Goal: Task Accomplishment & Management: Check status

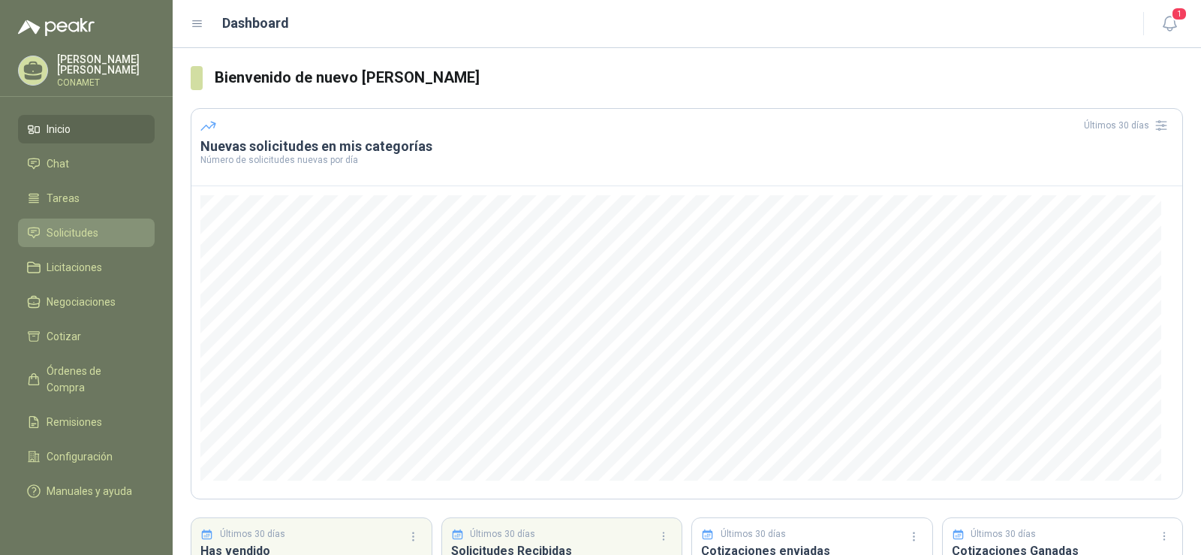
click at [86, 227] on span "Solicitudes" at bounding box center [73, 232] width 52 height 17
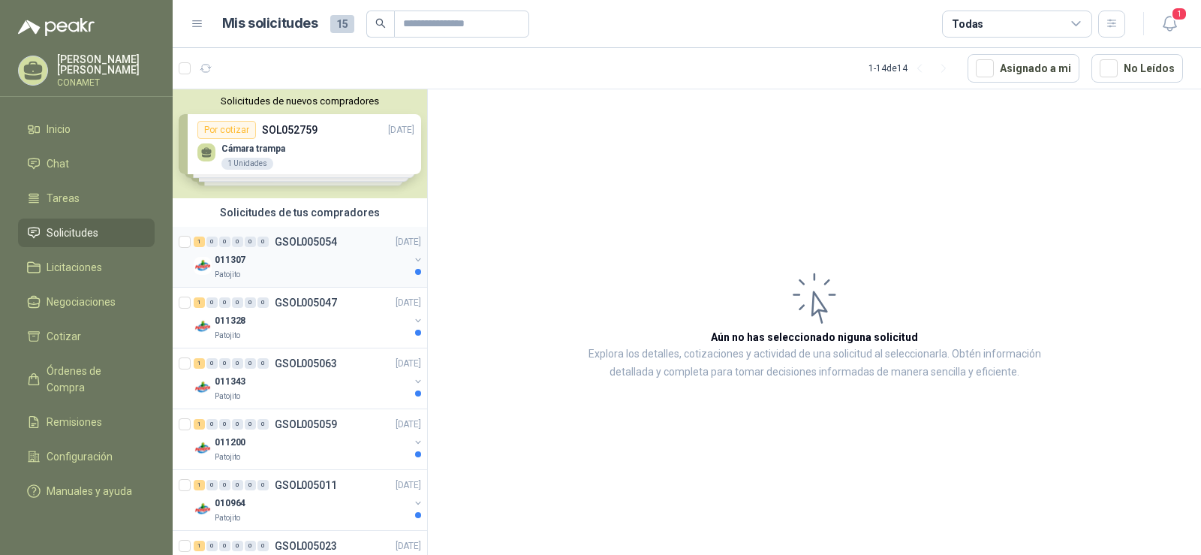
click at [321, 266] on div "011307" at bounding box center [312, 260] width 194 height 18
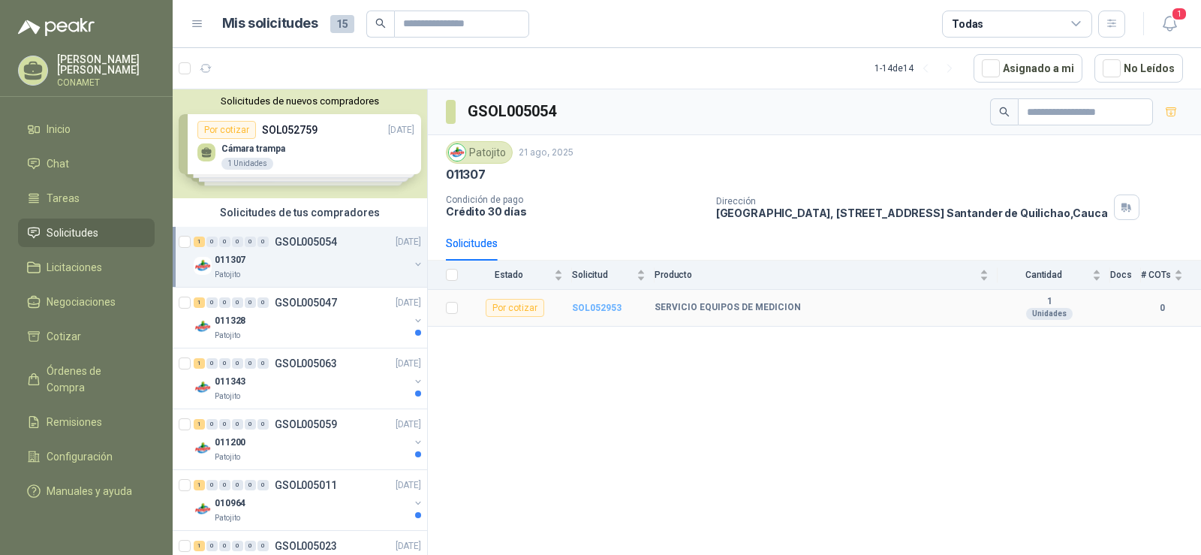
click at [610, 305] on b "SOL052953" at bounding box center [597, 307] width 50 height 11
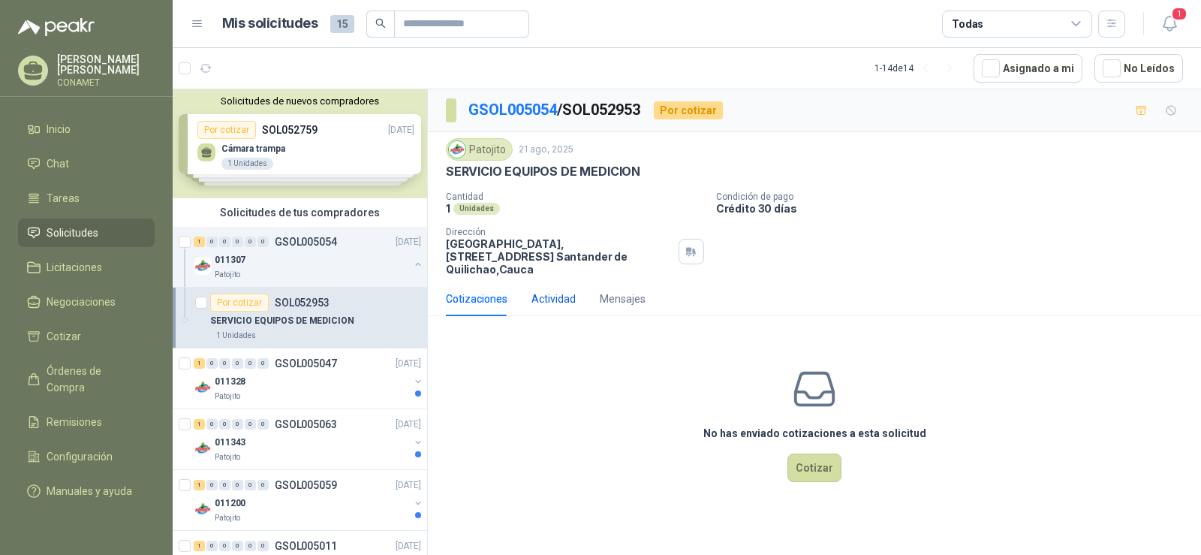
click at [572, 290] on div "Actividad" at bounding box center [553, 298] width 44 height 17
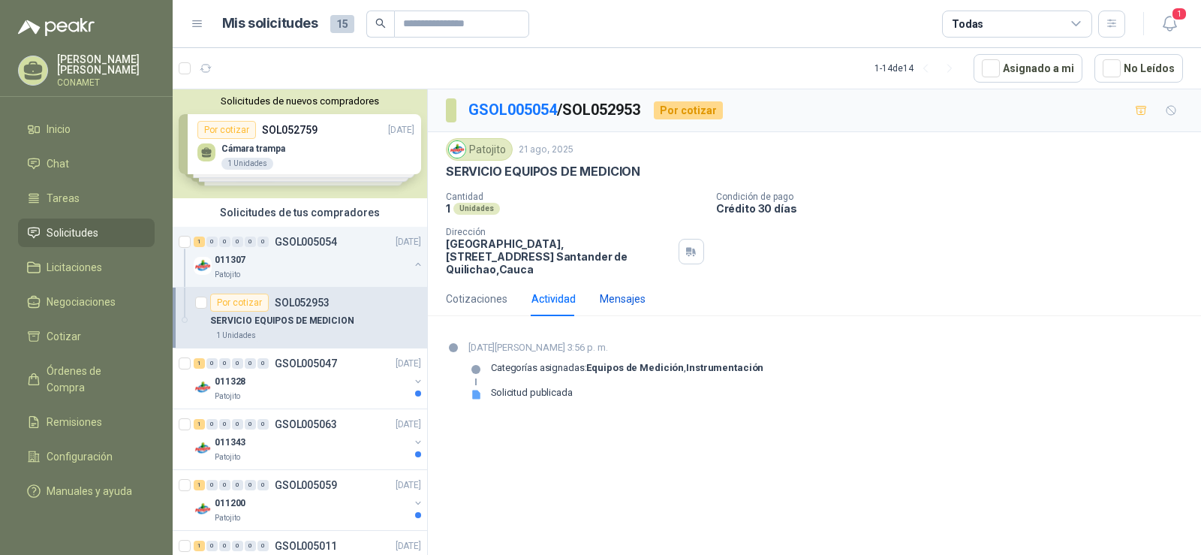
click at [614, 290] on div "Mensajes" at bounding box center [623, 298] width 46 height 17
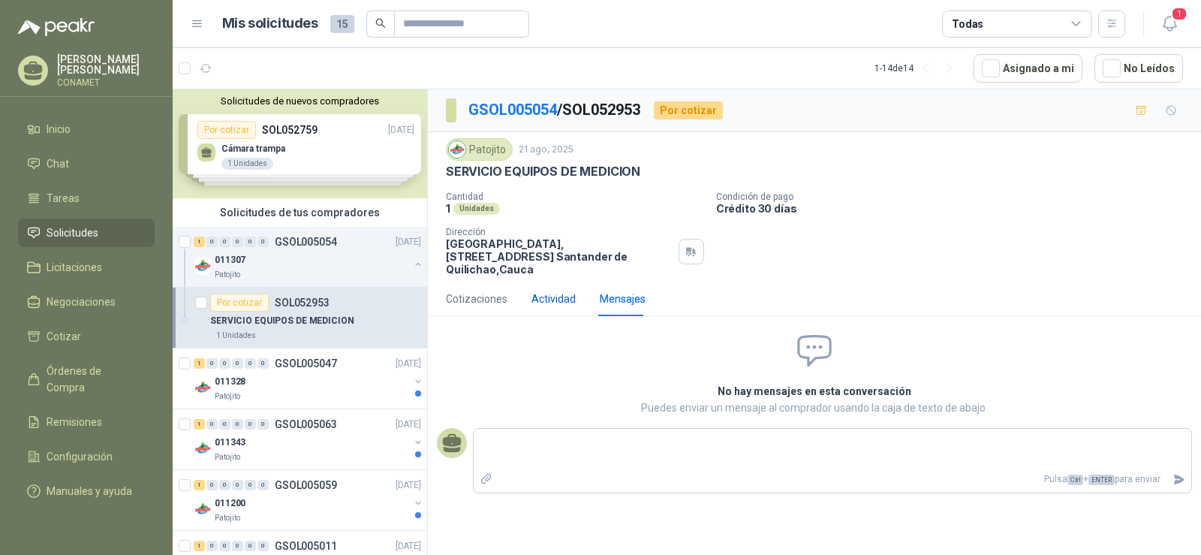
click at [549, 290] on div "Actividad" at bounding box center [553, 298] width 44 height 17
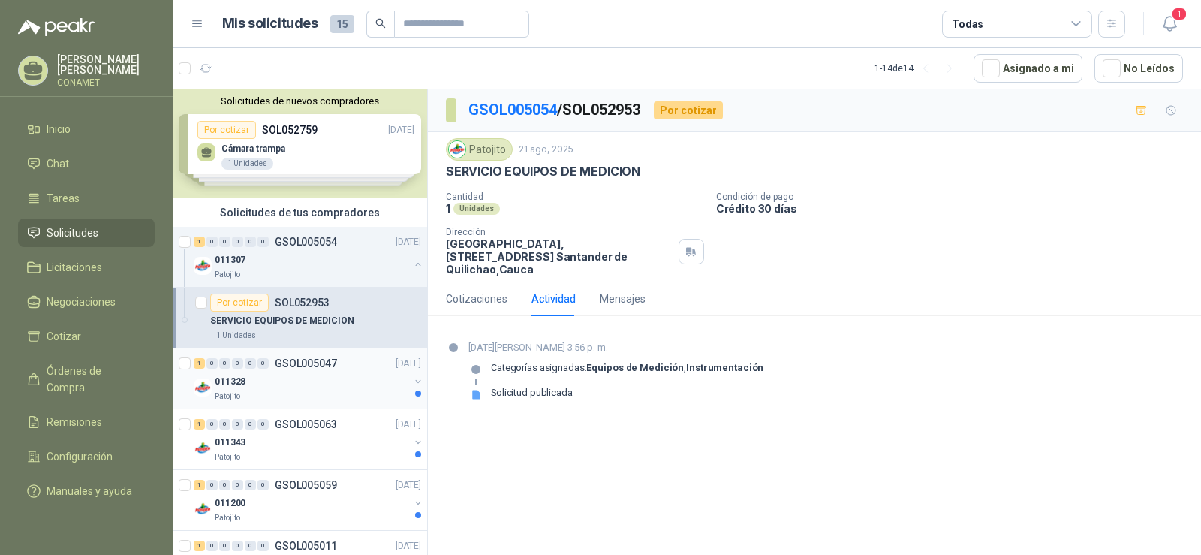
click at [315, 362] on p "GSOL005047" at bounding box center [306, 363] width 62 height 11
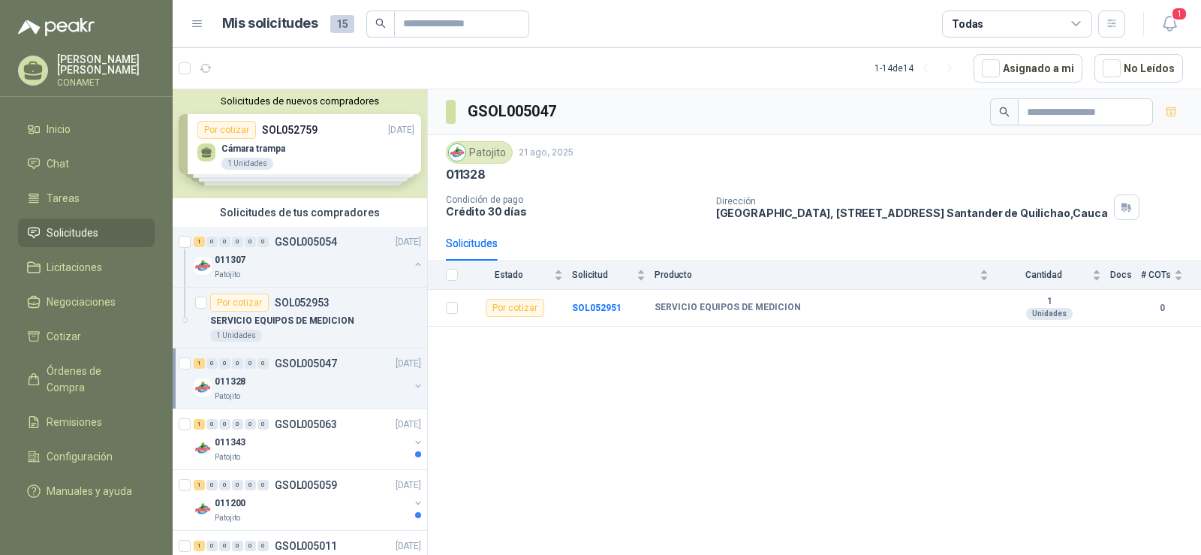
click at [308, 165] on div "Solicitudes de nuevos compradores Por cotizar SOL052759 [DATE] Cámara trampa 1 …" at bounding box center [300, 143] width 254 height 109
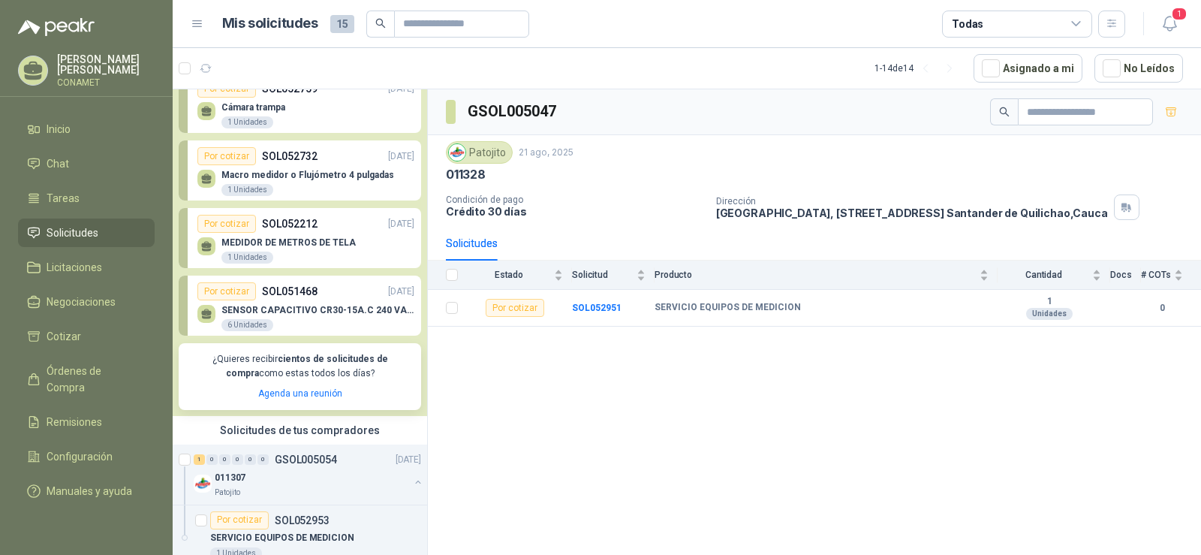
scroll to position [75, 0]
